Goal: Task Accomplishment & Management: Manage account settings

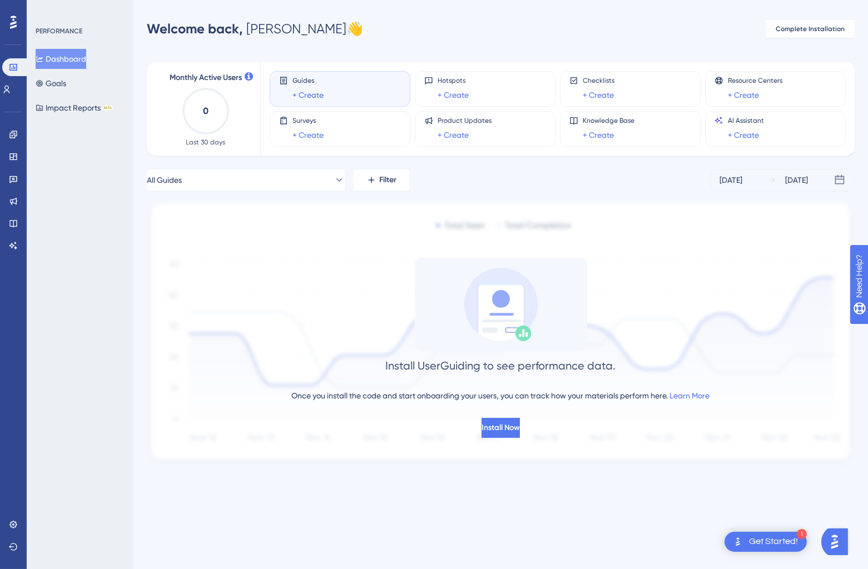
click at [103, 323] on div "PERFORMANCE Dashboard Goals Impact Reports BETA" at bounding box center [80, 284] width 107 height 569
click at [787, 26] on span "Complete Installation" at bounding box center [809, 28] width 69 height 9
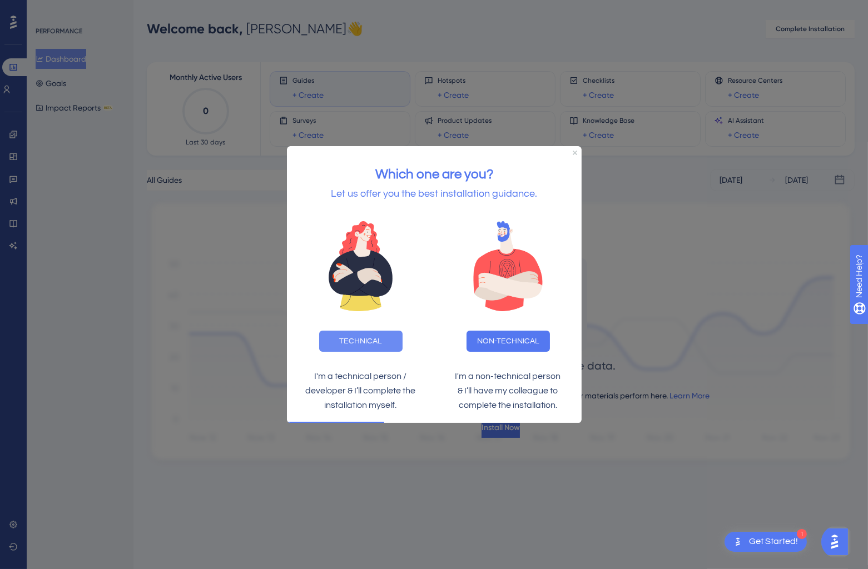
click at [395, 339] on button "TECHNICAL" at bounding box center [359, 340] width 83 height 21
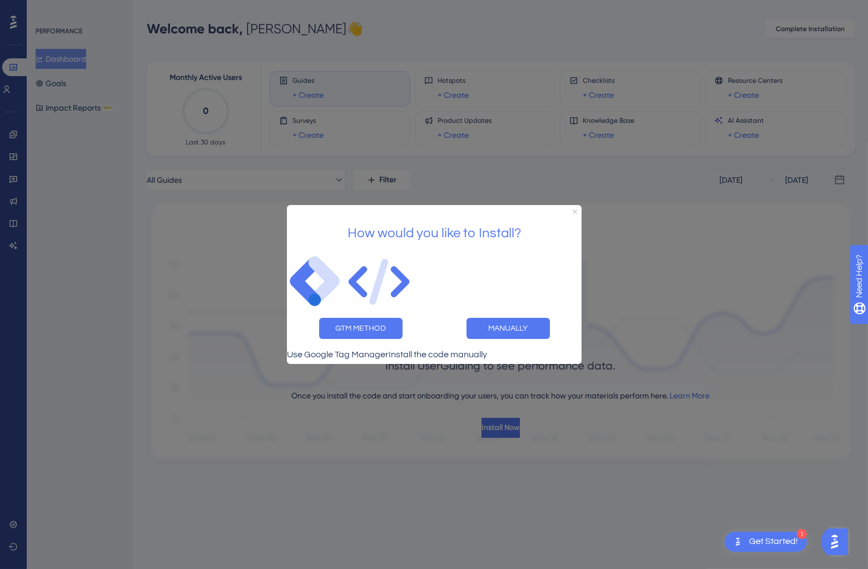
click at [572, 210] on icon "Close Preview" at bounding box center [574, 212] width 4 height 4
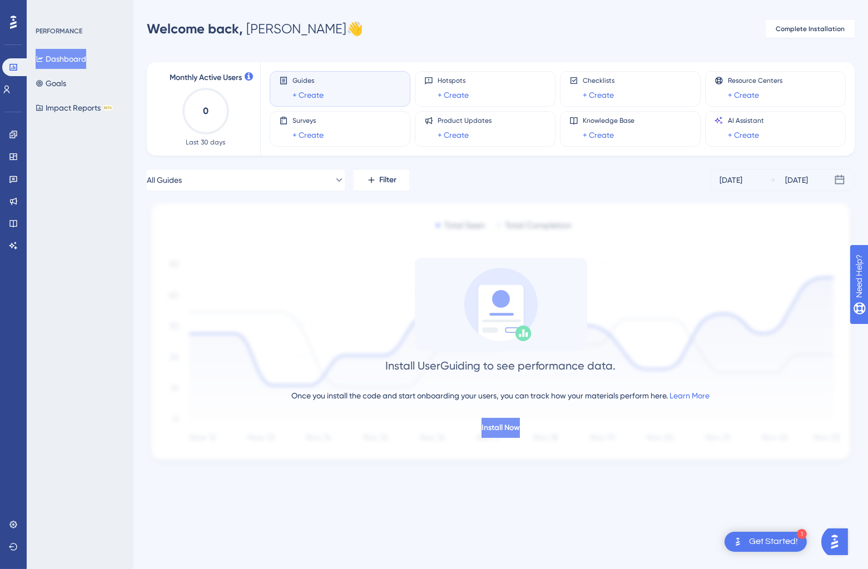
click at [486, 429] on span "Install Now" at bounding box center [500, 427] width 38 height 13
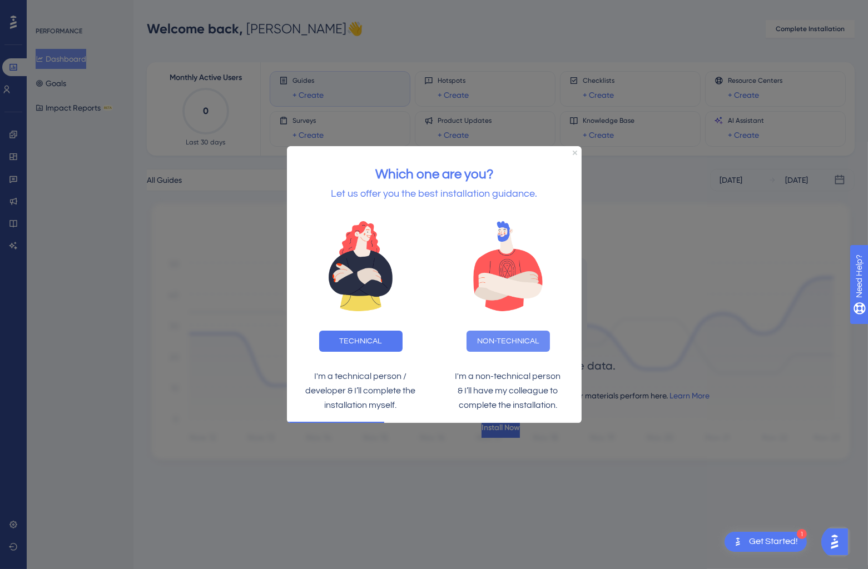
click at [534, 351] on button "NON-TECHNICAL" at bounding box center [507, 340] width 83 height 21
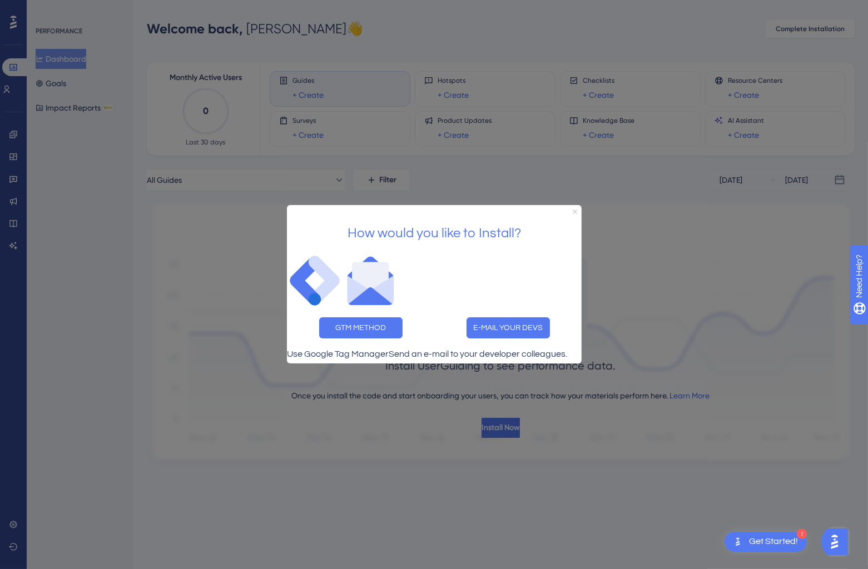
drag, startPoint x: 575, startPoint y: 190, endPoint x: 862, endPoint y: 375, distance: 340.9
click at [575, 210] on icon "Close Preview" at bounding box center [574, 212] width 4 height 4
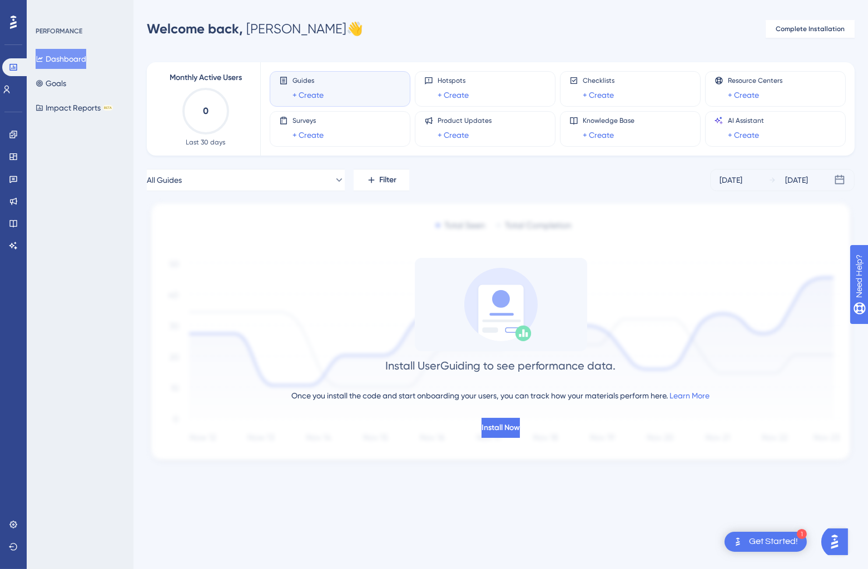
click at [515, 416] on div "Install UserGuiding to see performance data. Once you install the code and star…" at bounding box center [501, 348] width 708 height 180
click at [509, 425] on span "Install Now" at bounding box center [500, 427] width 38 height 13
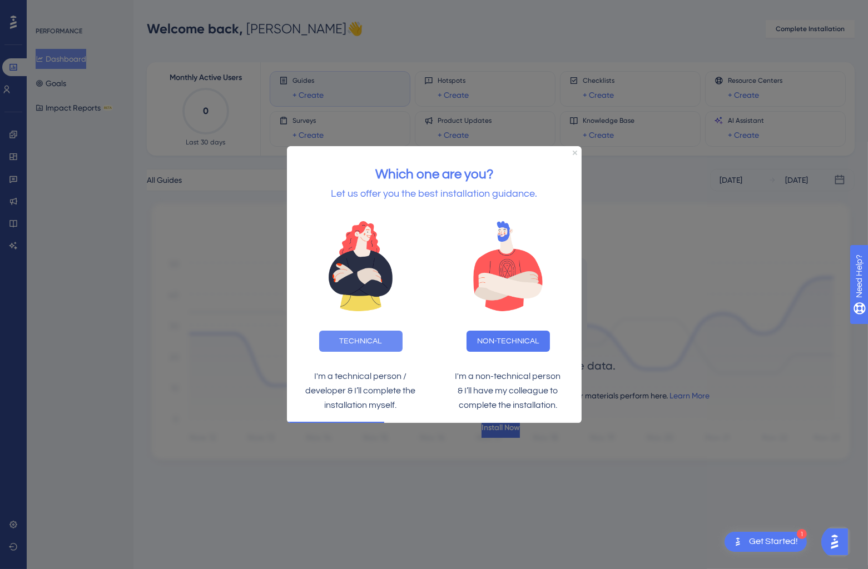
click at [394, 336] on button "TECHNICAL" at bounding box center [359, 340] width 83 height 21
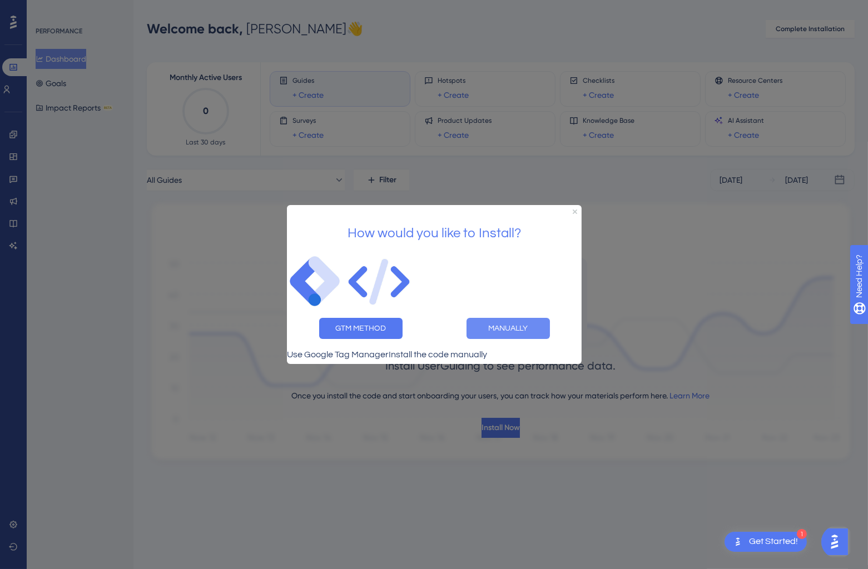
click at [478, 327] on button "MANUALLY" at bounding box center [507, 328] width 83 height 21
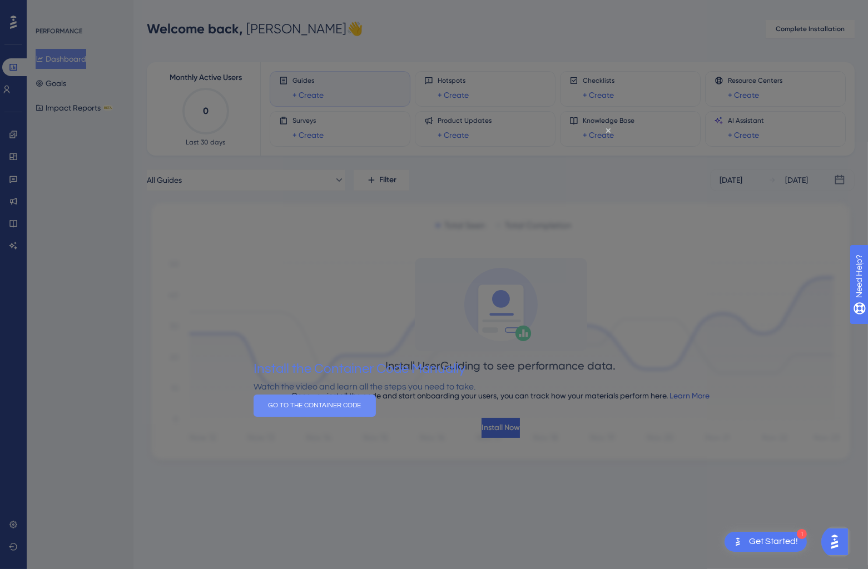
click at [375, 411] on button "GO TO THE CONTAINER CODE" at bounding box center [314, 406] width 122 height 22
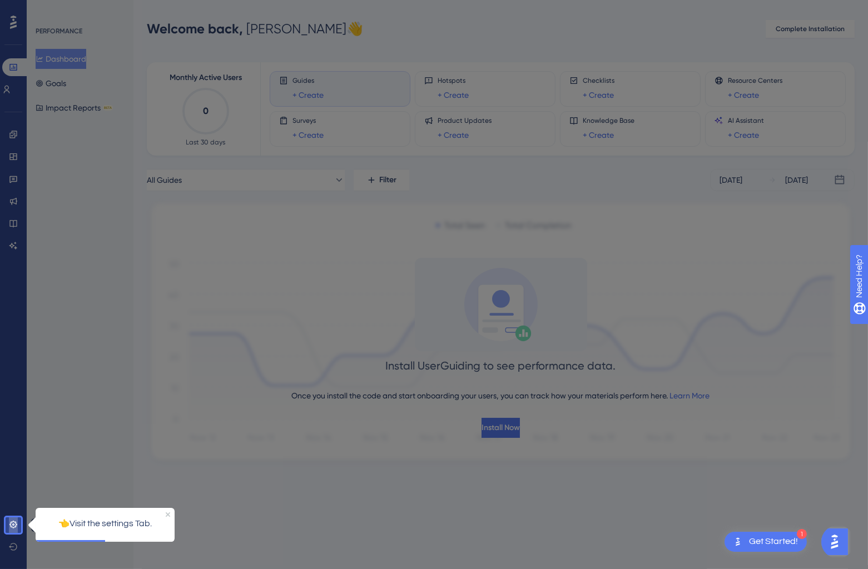
click at [12, 527] on icon at bounding box center [12, 524] width 7 height 7
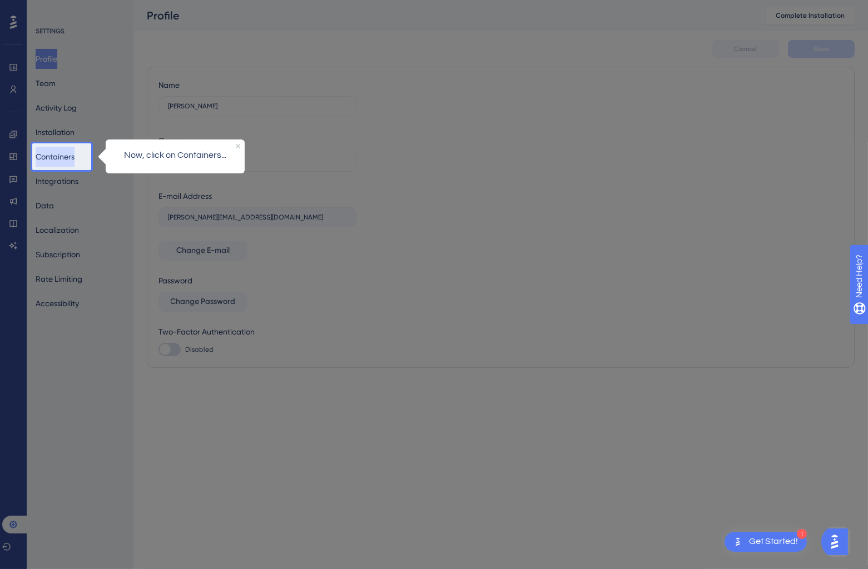
click at [71, 162] on button "Containers" at bounding box center [55, 157] width 39 height 20
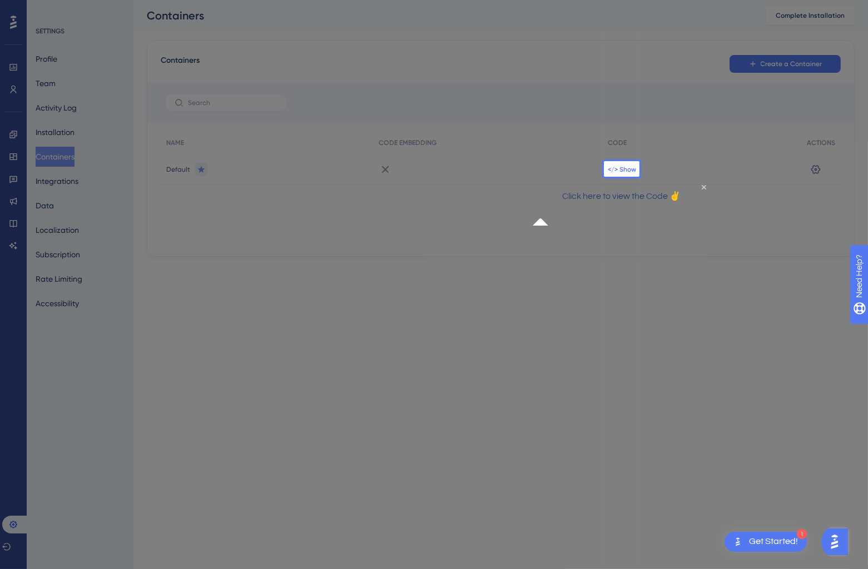
click at [620, 172] on span "</> Show" at bounding box center [622, 169] width 28 height 9
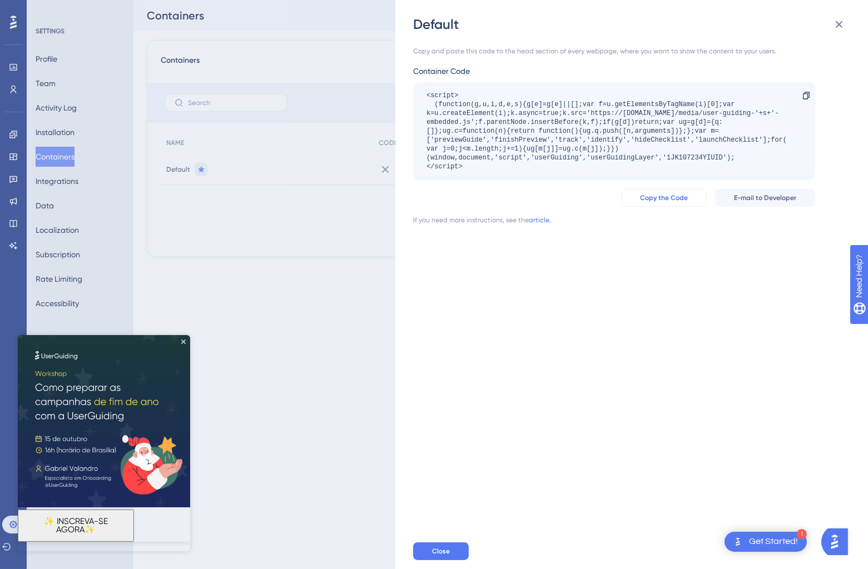
click at [651, 201] on span "Copy the Code" at bounding box center [664, 197] width 48 height 9
click at [401, 217] on div "Default Copy and paste this code to the head section of every webpage, where yo…" at bounding box center [631, 284] width 472 height 569
click at [336, 219] on div "Default Copy and paste this code to the head section of every webpage, where yo…" at bounding box center [434, 284] width 868 height 569
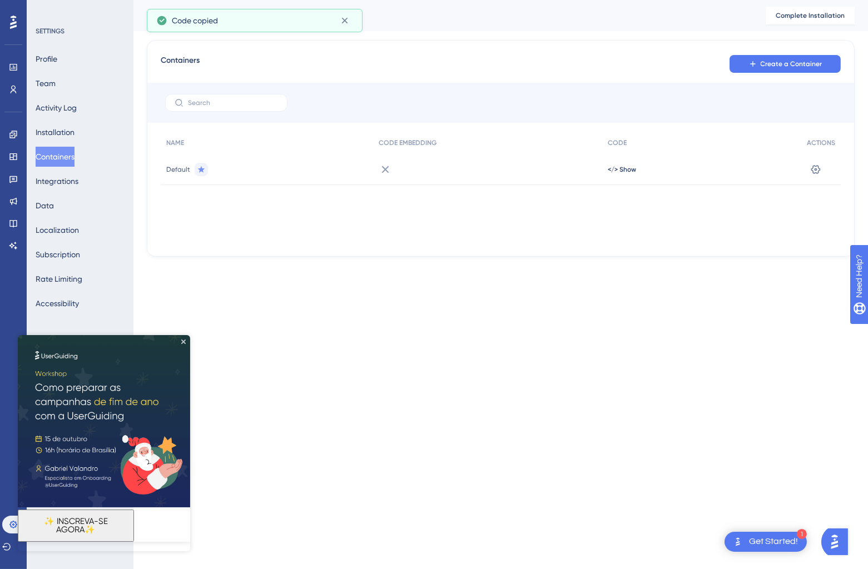
click at [187, 342] on img at bounding box center [104, 421] width 172 height 172
click at [57, 58] on button "Profile" at bounding box center [47, 59] width 22 height 20
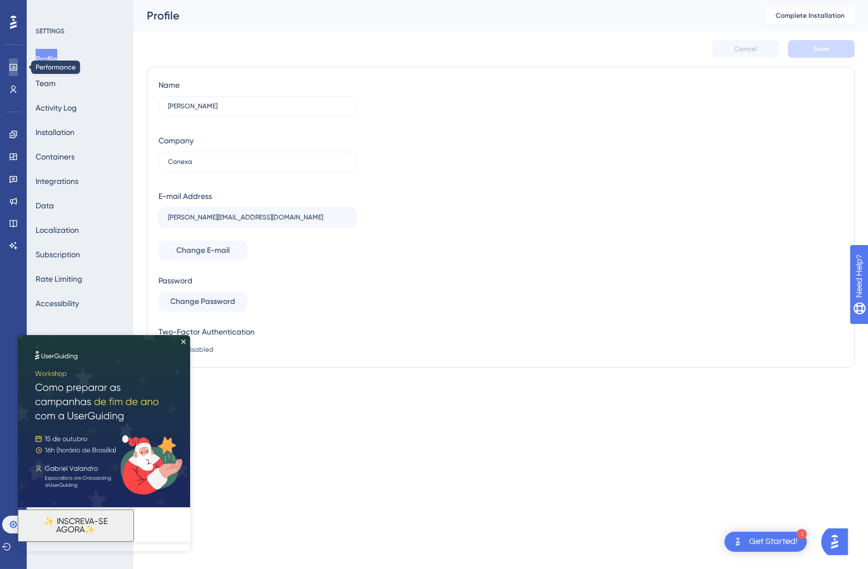
click at [16, 60] on link at bounding box center [13, 67] width 9 height 18
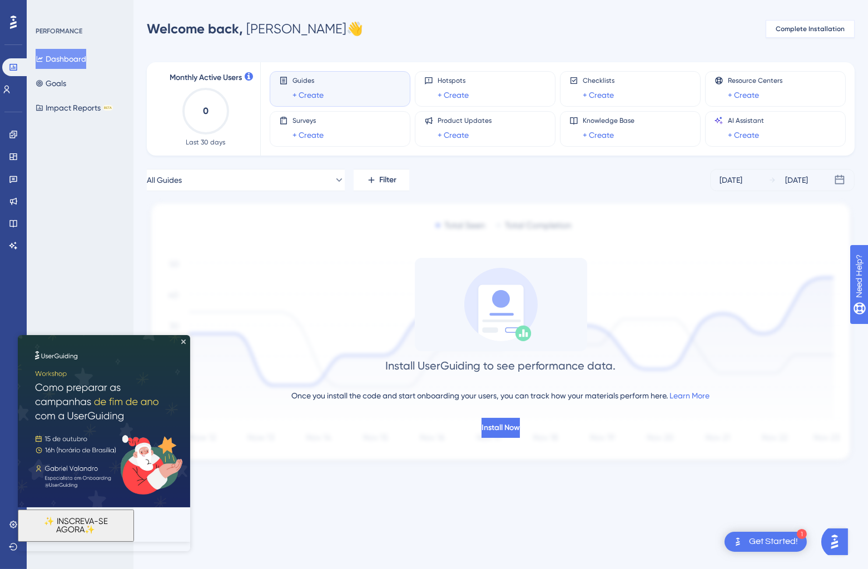
click at [805, 32] on span "Complete Installation" at bounding box center [809, 28] width 69 height 9
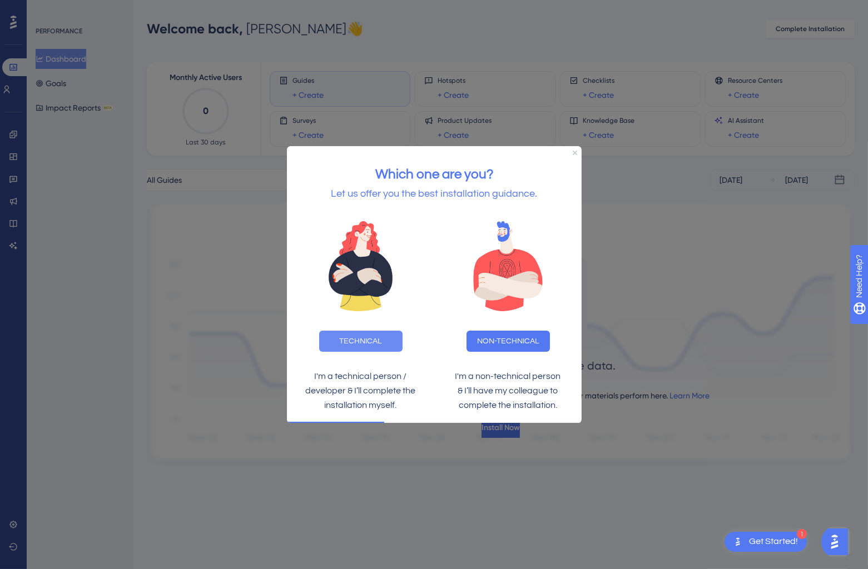
click at [355, 348] on button "TECHNICAL" at bounding box center [359, 340] width 83 height 21
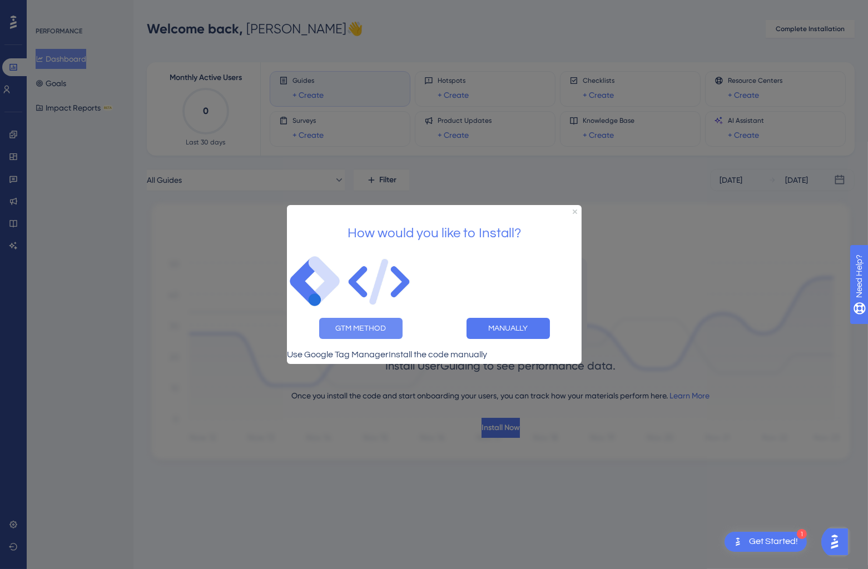
click at [379, 329] on button "GTM METHOD" at bounding box center [359, 328] width 83 height 21
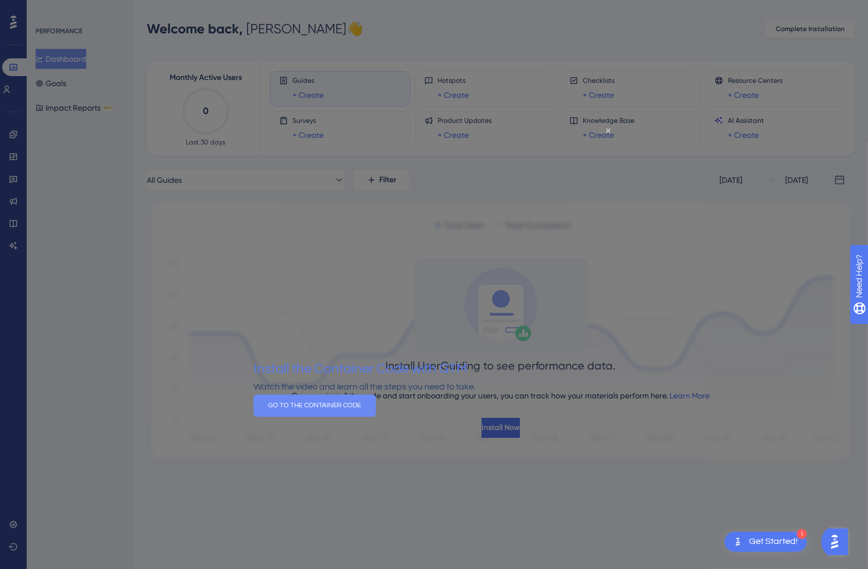
click at [375, 417] on button "GO TO THE CONTAINER CODE" at bounding box center [314, 406] width 122 height 22
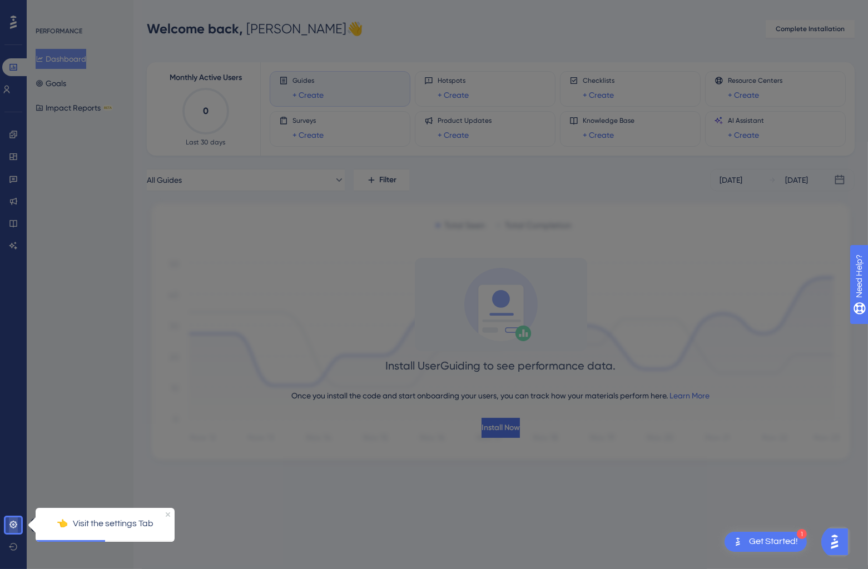
click at [9, 525] on link at bounding box center [13, 525] width 9 height 18
click at [9, 526] on icon at bounding box center [13, 524] width 9 height 9
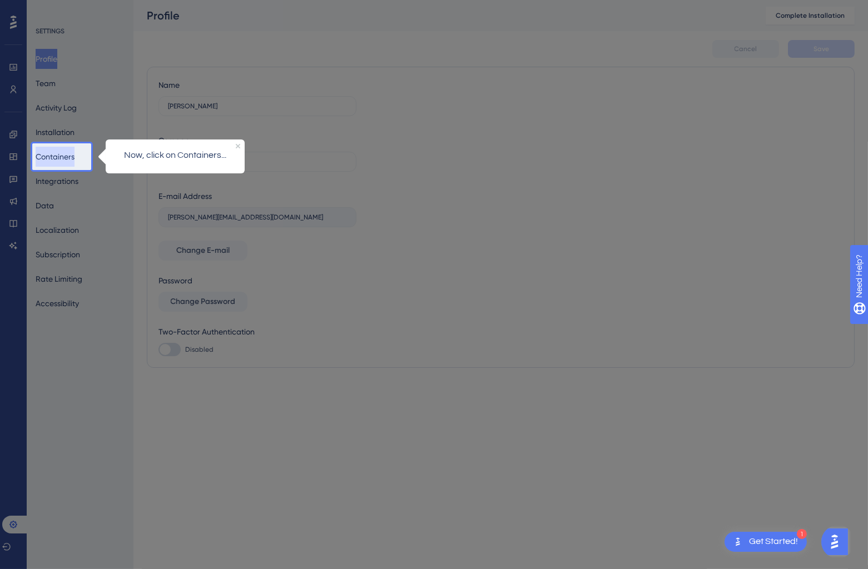
click at [54, 161] on button "Containers" at bounding box center [55, 157] width 39 height 20
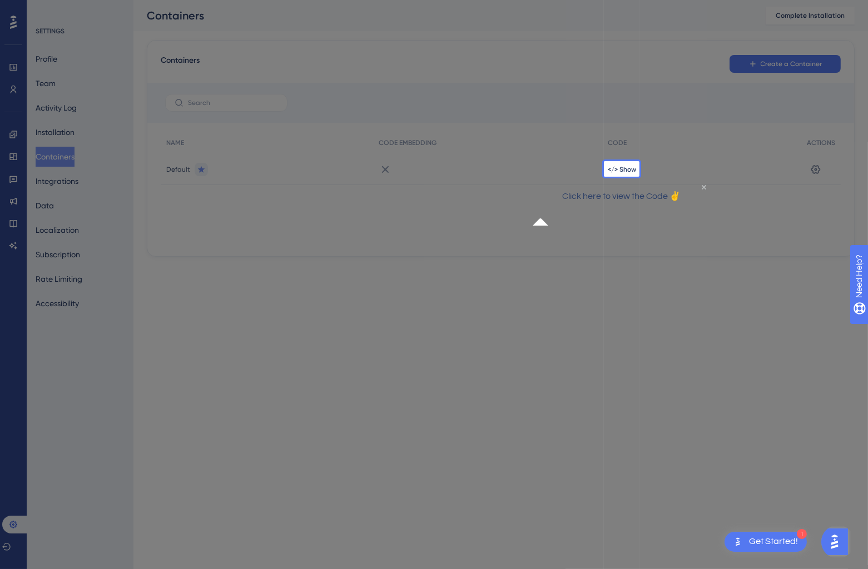
drag, startPoint x: 691, startPoint y: 197, endPoint x: 1220, endPoint y: 376, distance: 558.1
click at [701, 189] on icon "Close Preview" at bounding box center [703, 187] width 4 height 4
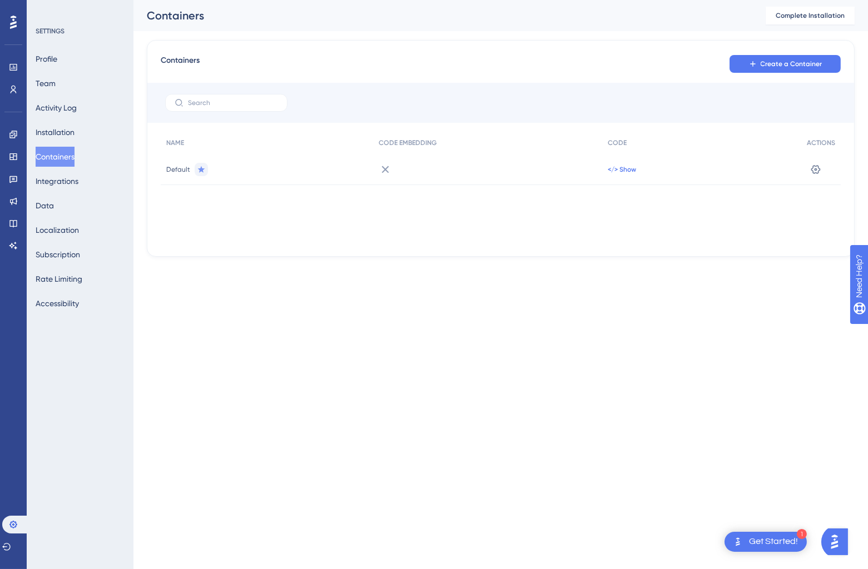
click at [618, 172] on span "</> Show" at bounding box center [622, 169] width 28 height 9
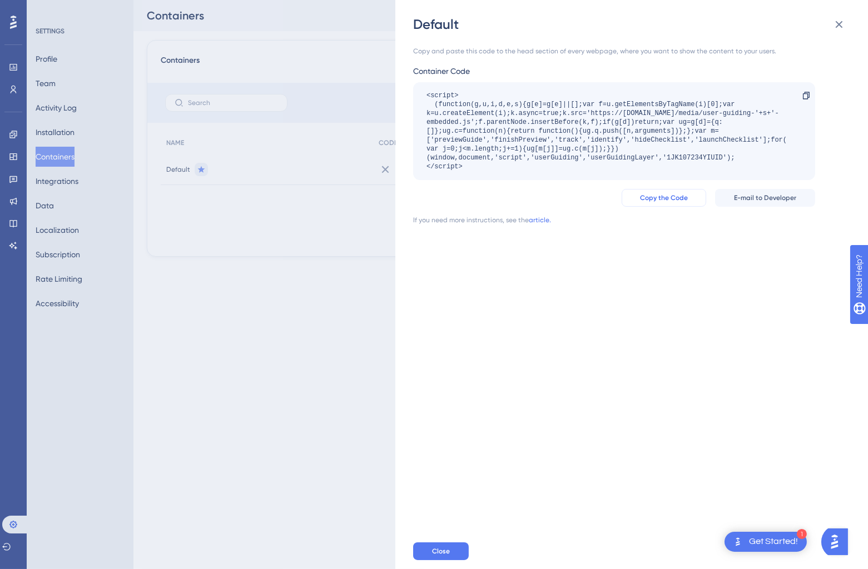
click at [677, 197] on span "Copy the Code" at bounding box center [664, 197] width 48 height 9
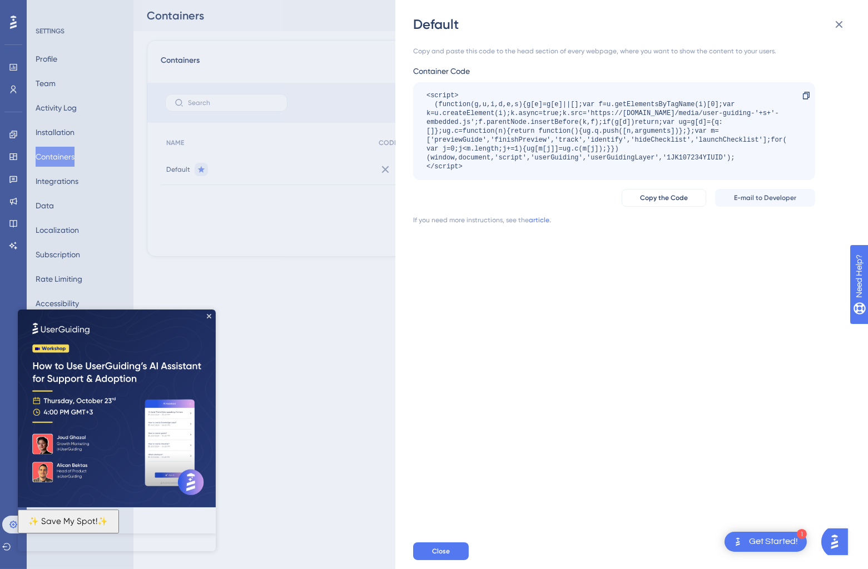
click at [226, 222] on div "Default Copy and paste this code to the head section of every webpage, where yo…" at bounding box center [434, 284] width 868 height 569
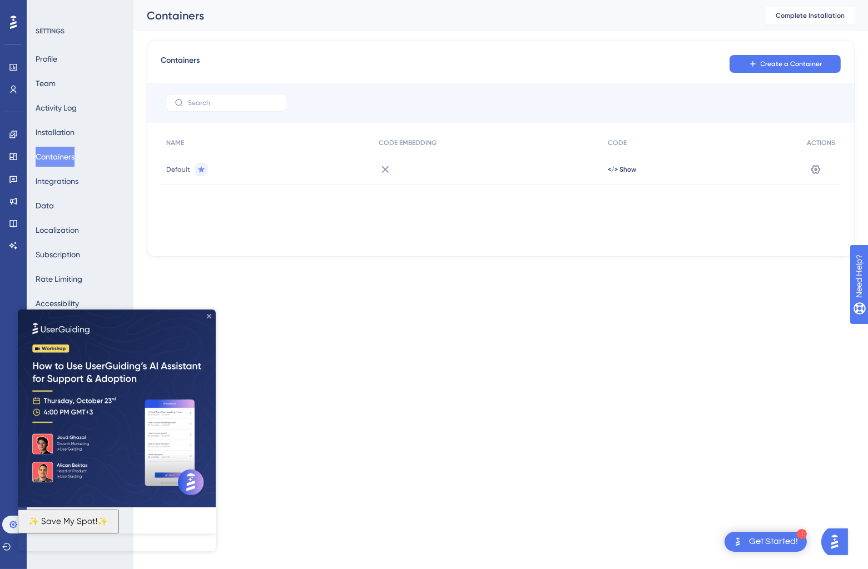
click at [210, 316] on icon "Close Preview" at bounding box center [209, 316] width 4 height 4
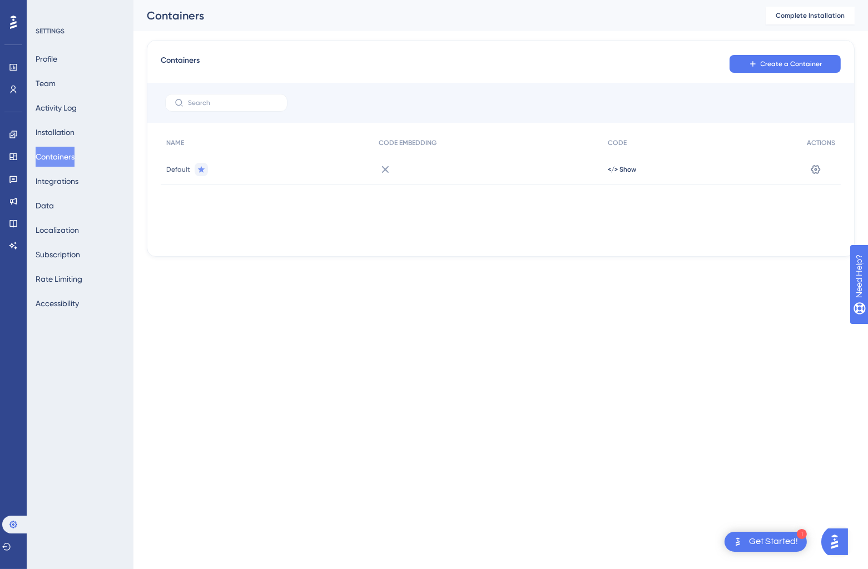
click at [263, 283] on div "You Unlocked a Reward! Share your experience on G2 and claim your $100 gift car…" at bounding box center [435, 132] width 868 height 301
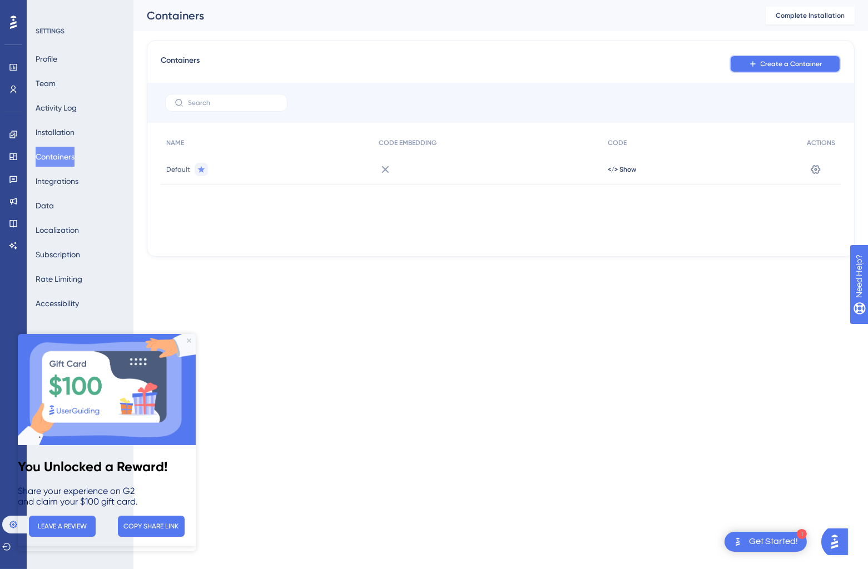
click at [753, 69] on button "Create a Container" at bounding box center [784, 64] width 111 height 18
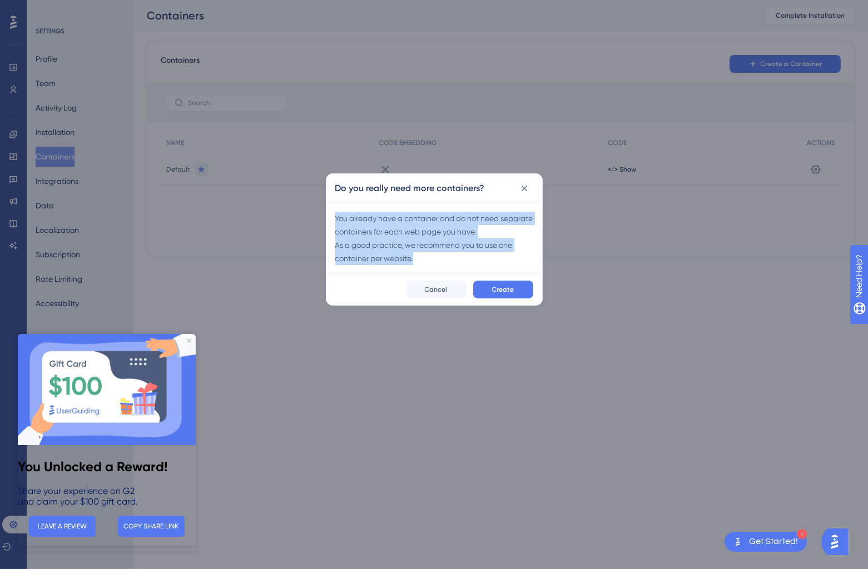
drag, startPoint x: 422, startPoint y: 255, endPoint x: 332, endPoint y: 220, distance: 96.8
click at [332, 220] on div "You already have a container and do not need separate containers for each web p…" at bounding box center [434, 238] width 216 height 71
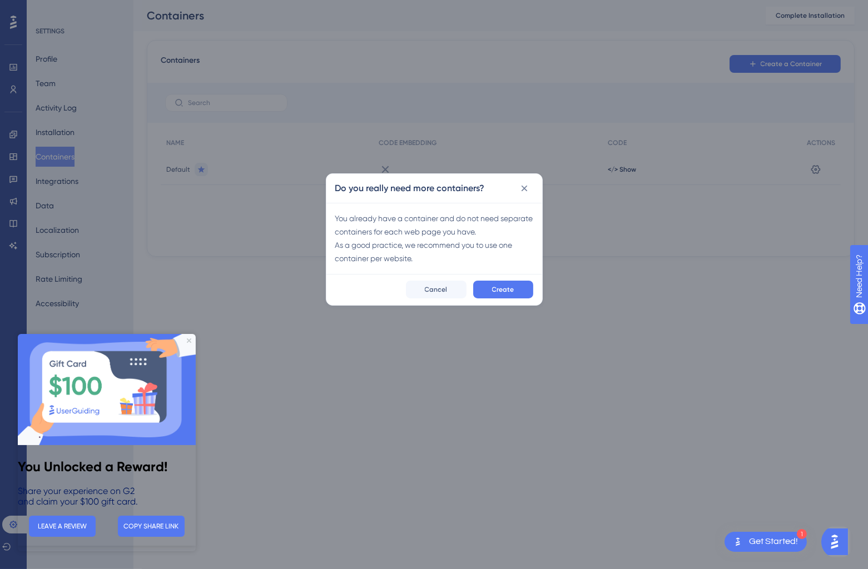
click at [355, 239] on div "You already have a container and do not need separate containers for each web p…" at bounding box center [434, 238] width 198 height 53
click at [189, 342] on icon "Close Preview" at bounding box center [189, 341] width 4 height 4
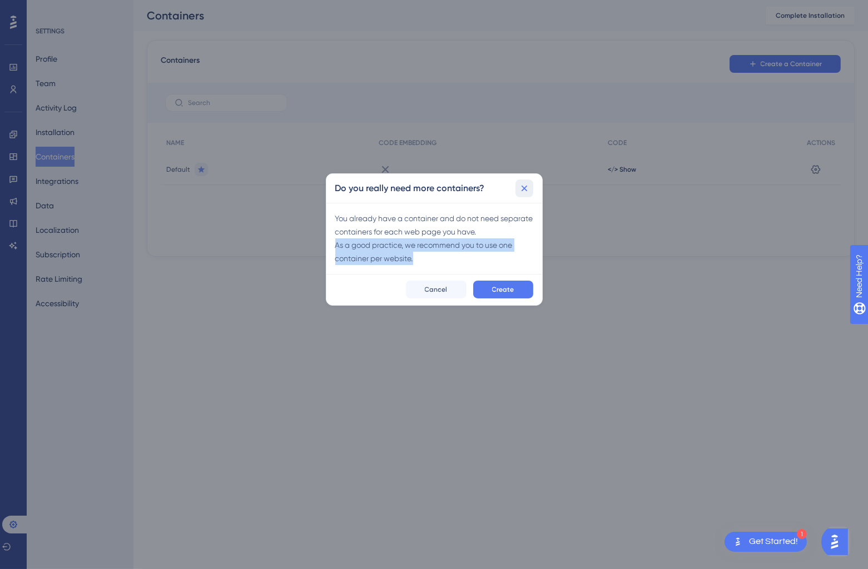
click at [525, 192] on icon at bounding box center [524, 188] width 11 height 11
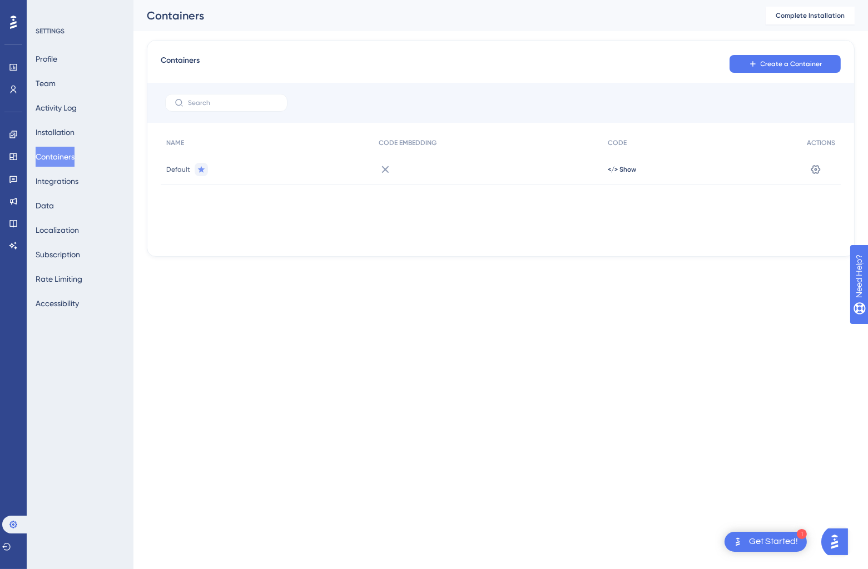
click at [495, 230] on div "NAME CODE EMBEDDING CODE ACTIONS Default </> Show Settings" at bounding box center [501, 187] width 680 height 111
click at [530, 0] on html "1 Get Started! Performance Users Engagement Widgets Feedback Product Updates Kn…" at bounding box center [434, 0] width 868 height 0
click at [449, 243] on div "Containers Create a Container NAME CODE EMBEDDING CODE ACTIONS Default </> Show…" at bounding box center [501, 148] width 708 height 217
click at [782, 72] on button "Create a Container" at bounding box center [784, 64] width 111 height 18
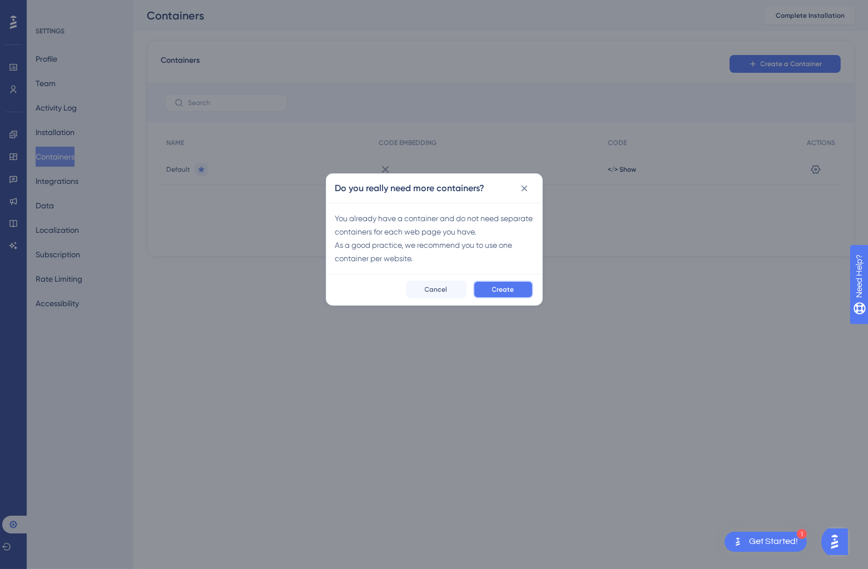
click at [512, 297] on button "Create" at bounding box center [503, 290] width 60 height 18
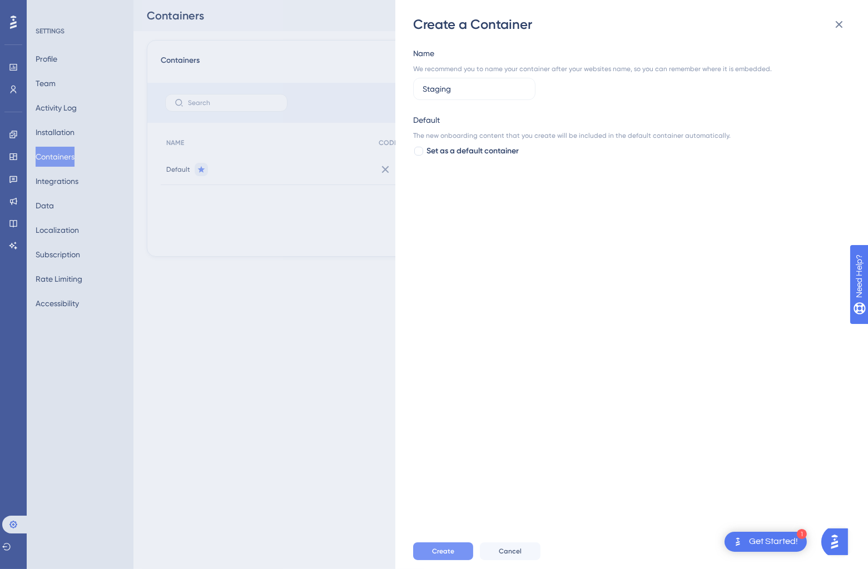
type input "Staging"
click at [458, 550] on button "Create" at bounding box center [443, 551] width 60 height 18
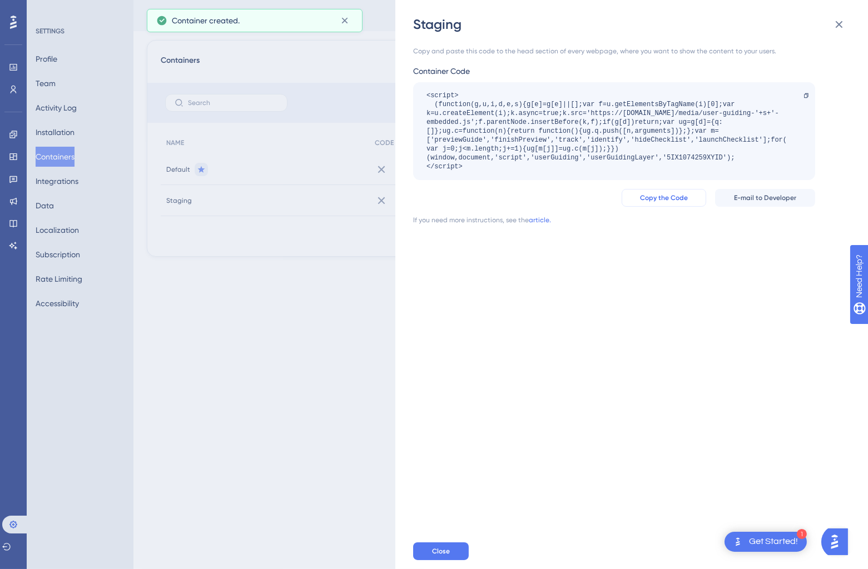
click at [693, 195] on button "Copy the Code" at bounding box center [663, 198] width 84 height 18
